Goal: Information Seeking & Learning: Learn about a topic

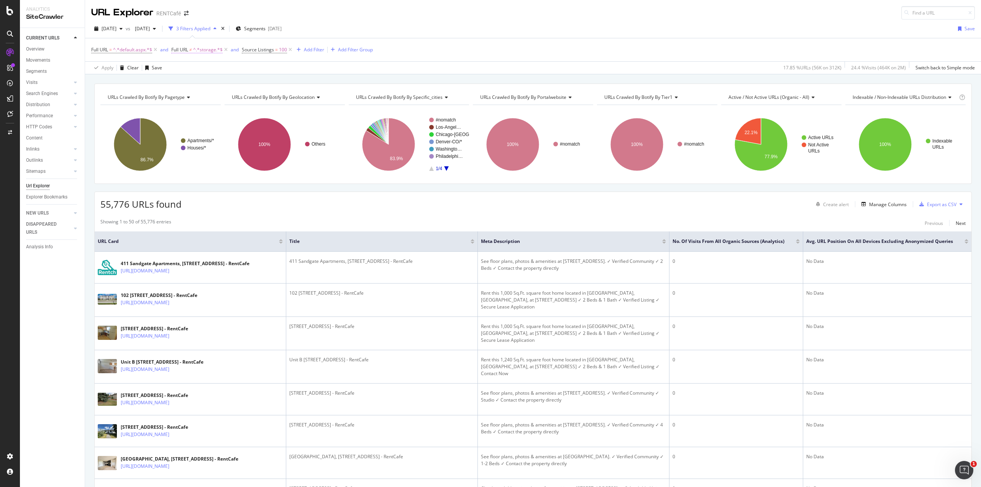
click at [190, 50] on span "≠" at bounding box center [190, 49] width 3 height 7
click at [388, 33] on div "[DATE] vs [DATE] 3 Filters Applied Segments [DATE] Save" at bounding box center [533, 30] width 896 height 15
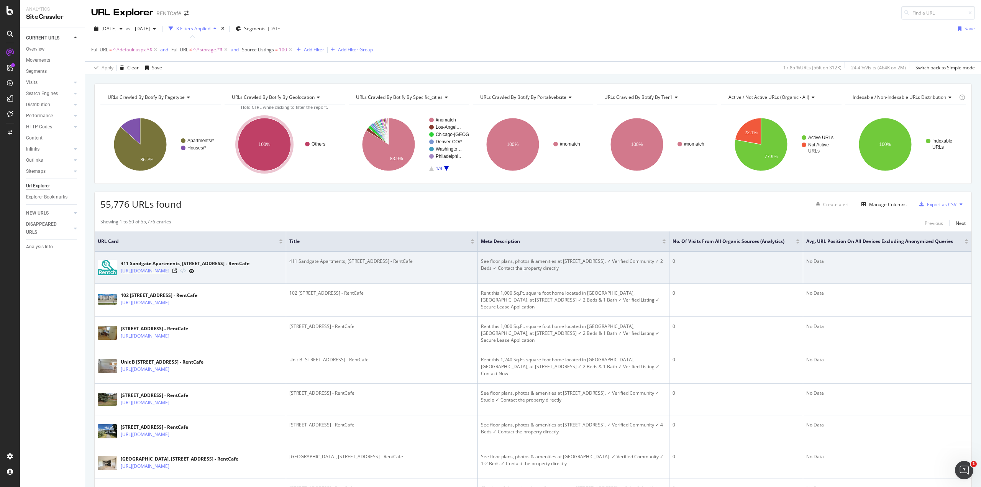
click at [151, 274] on link "[URL][DOMAIN_NAME]" at bounding box center [145, 271] width 49 height 8
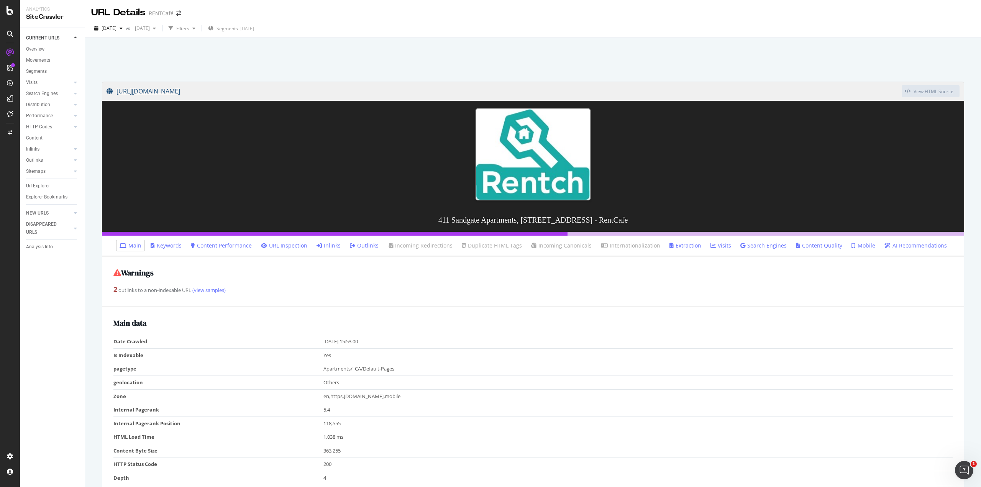
click at [331, 93] on link "[URL][DOMAIN_NAME]" at bounding box center [503, 91] width 795 height 19
